Goal: Information Seeking & Learning: Find specific fact

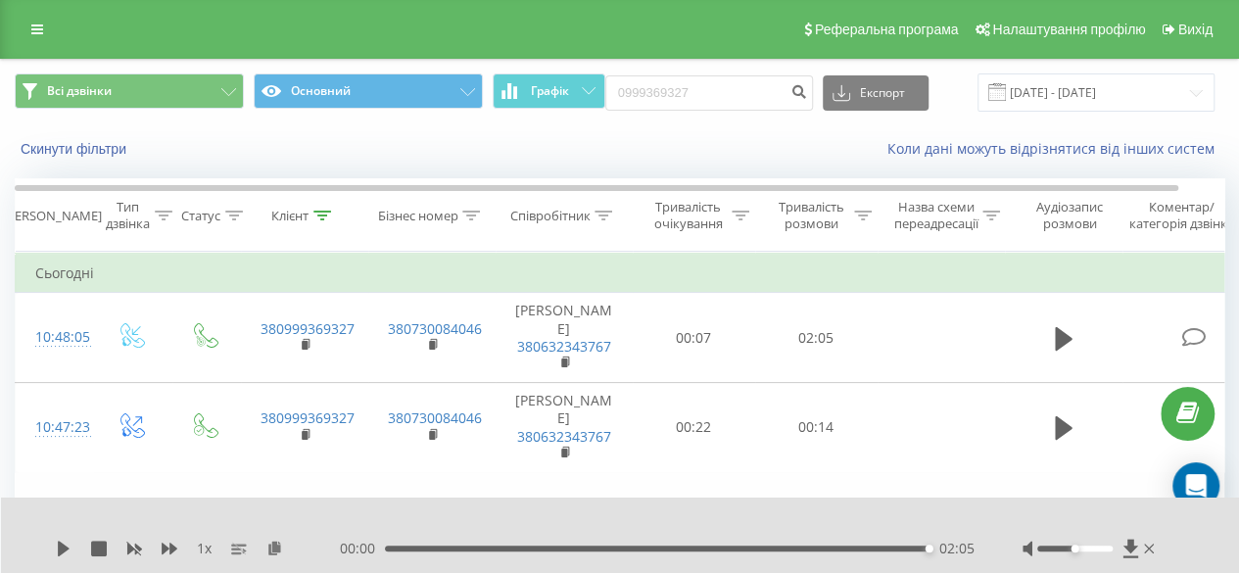
click at [677, 77] on input "0999369327" at bounding box center [709, 92] width 208 height 35
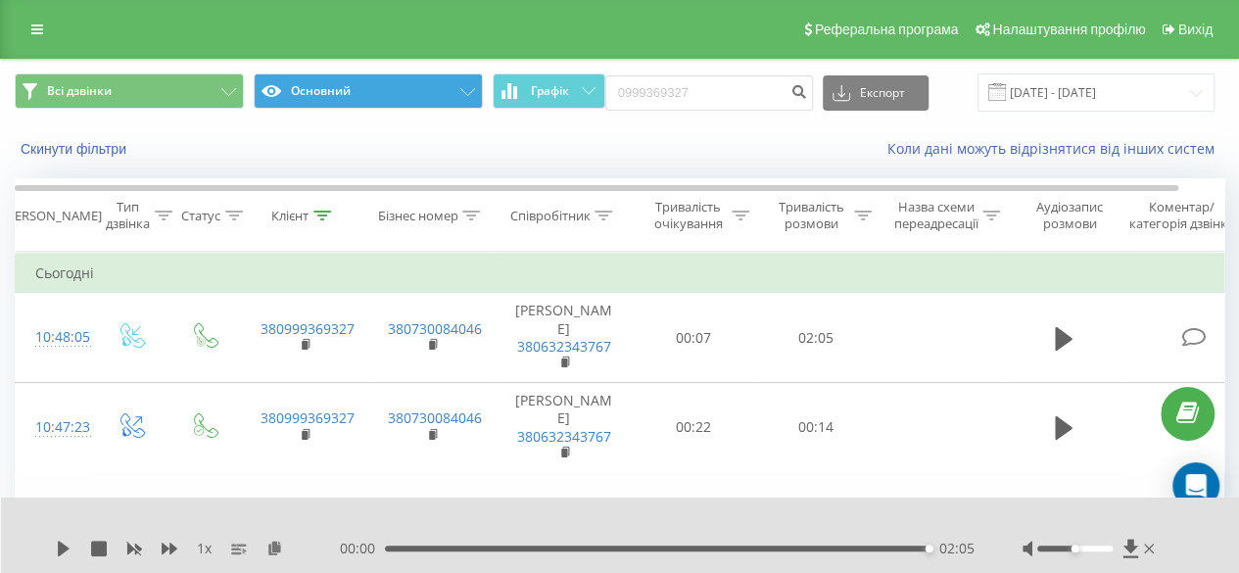
drag, startPoint x: 529, startPoint y: 87, endPoint x: 464, endPoint y: 90, distance: 64.7
click at [470, 87] on div "Всі дзвінки Основний Графік 0999369327 Експорт .csv .xls .xlsx [DATE] - [DATE]" at bounding box center [620, 92] width 1210 height 38
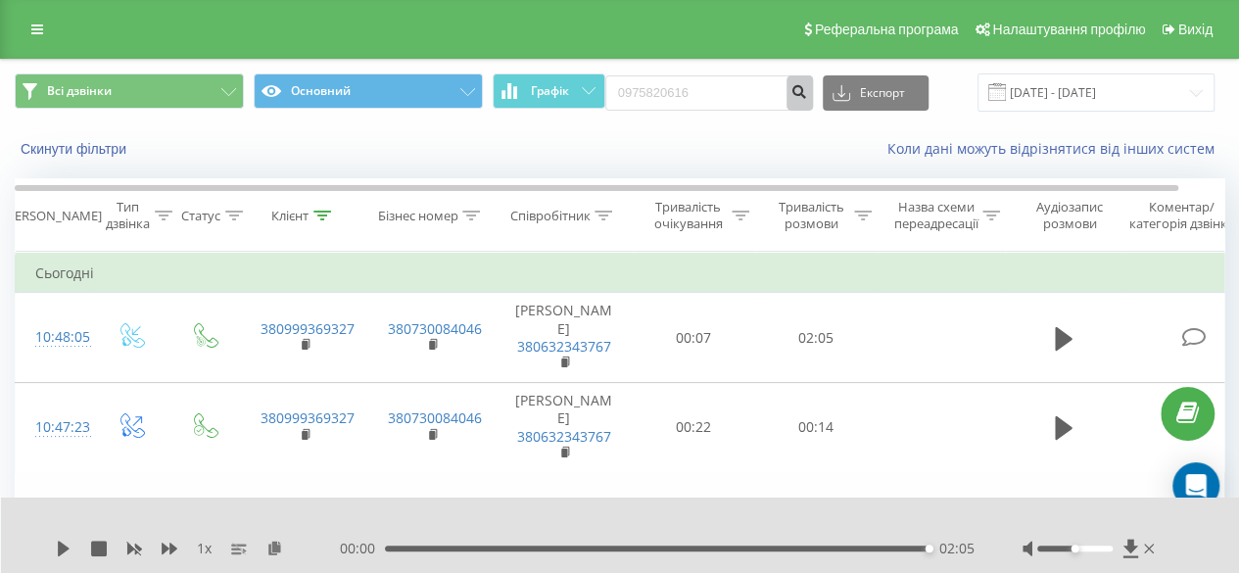
type input "0975820616"
click at [801, 92] on icon "submit" at bounding box center [800, 89] width 17 height 12
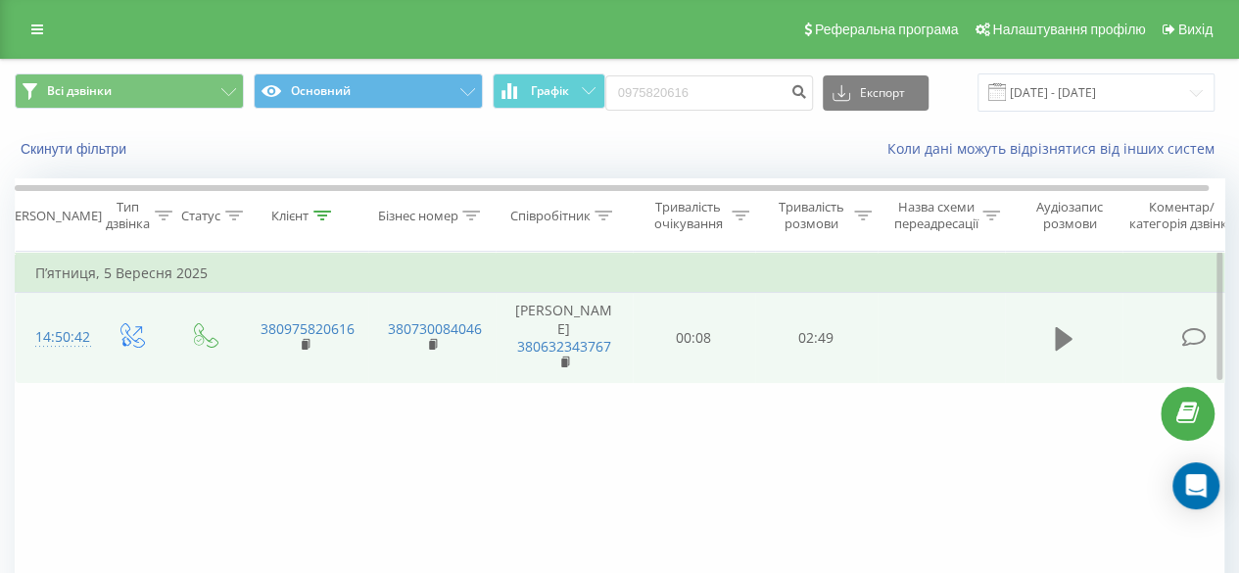
click at [1053, 342] on button at bounding box center [1063, 338] width 29 height 29
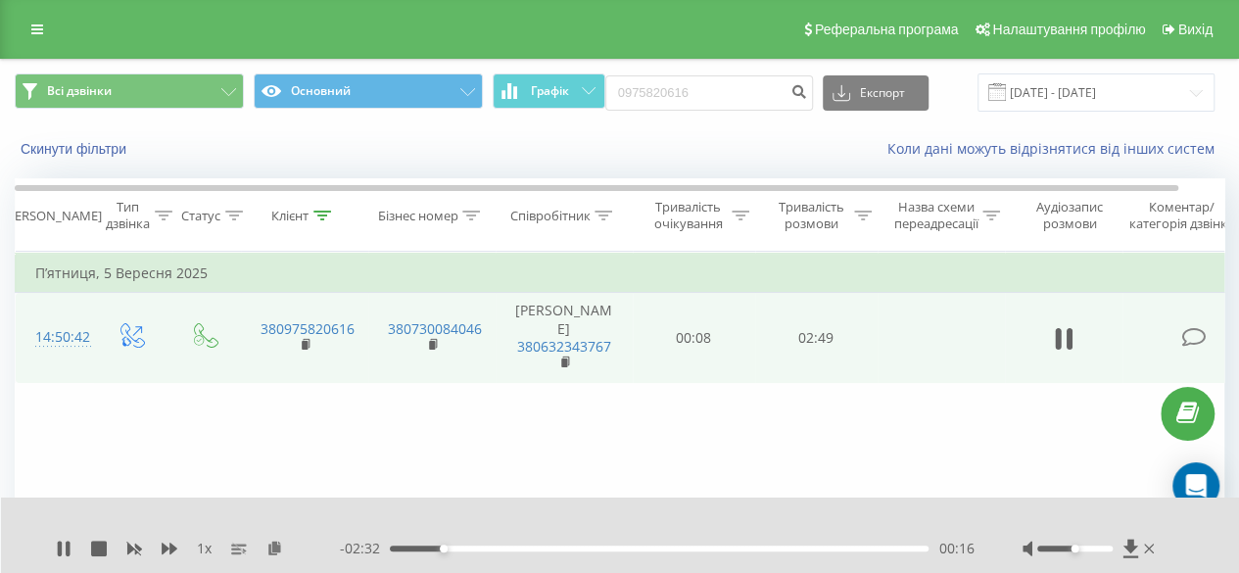
click at [825, 546] on div "00:16" at bounding box center [659, 549] width 539 height 6
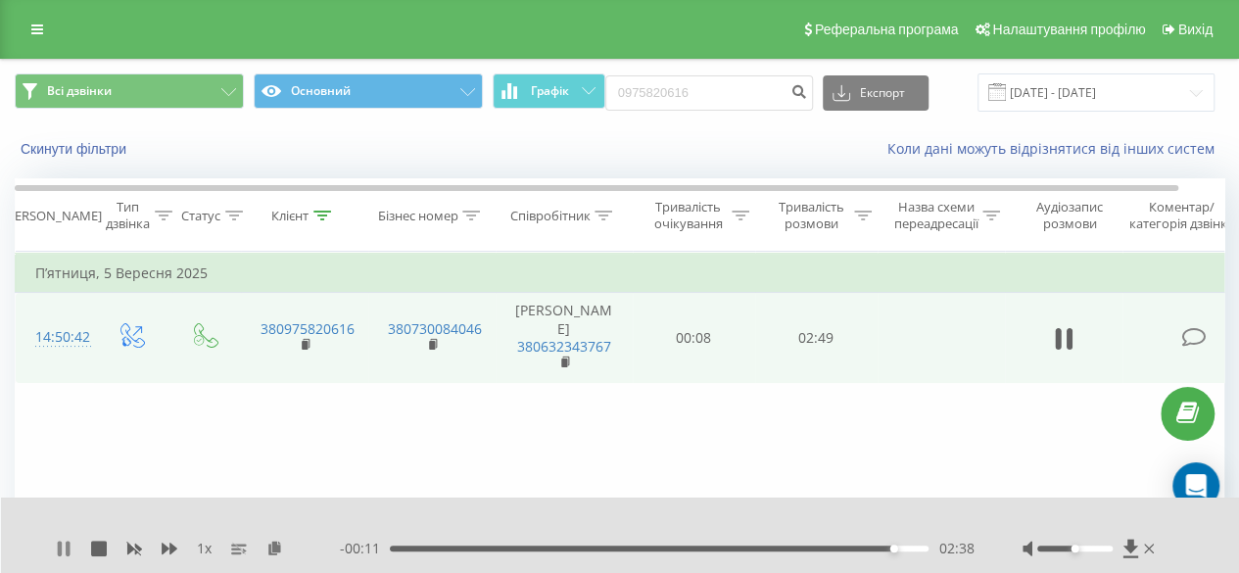
click at [60, 542] on icon at bounding box center [60, 549] width 4 height 16
